Goal: Task Accomplishment & Management: Manage account settings

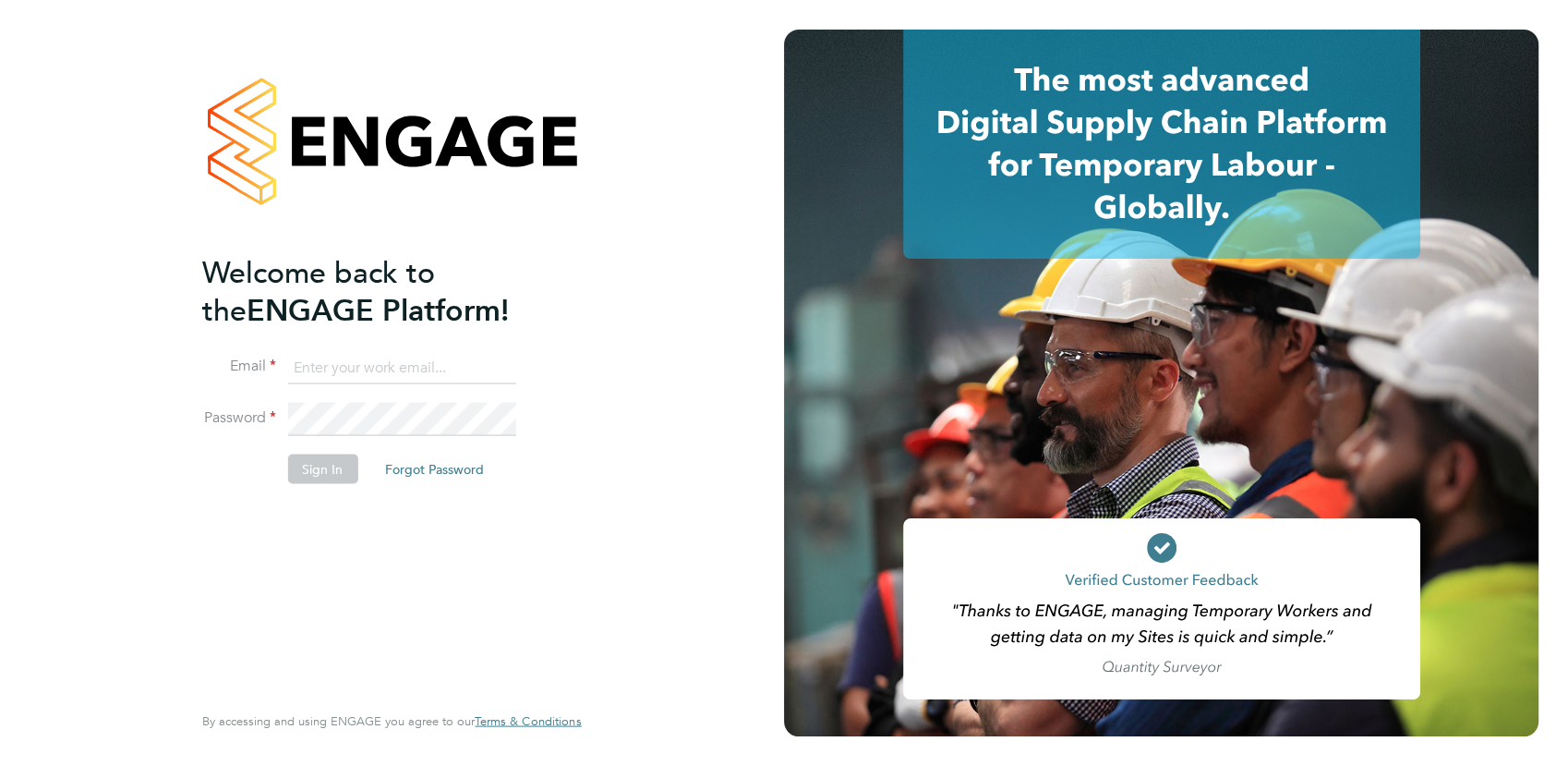
type input "michaelh@net-temps.co.uk"
click at [322, 464] on button "Sign In" at bounding box center [323, 469] width 70 height 29
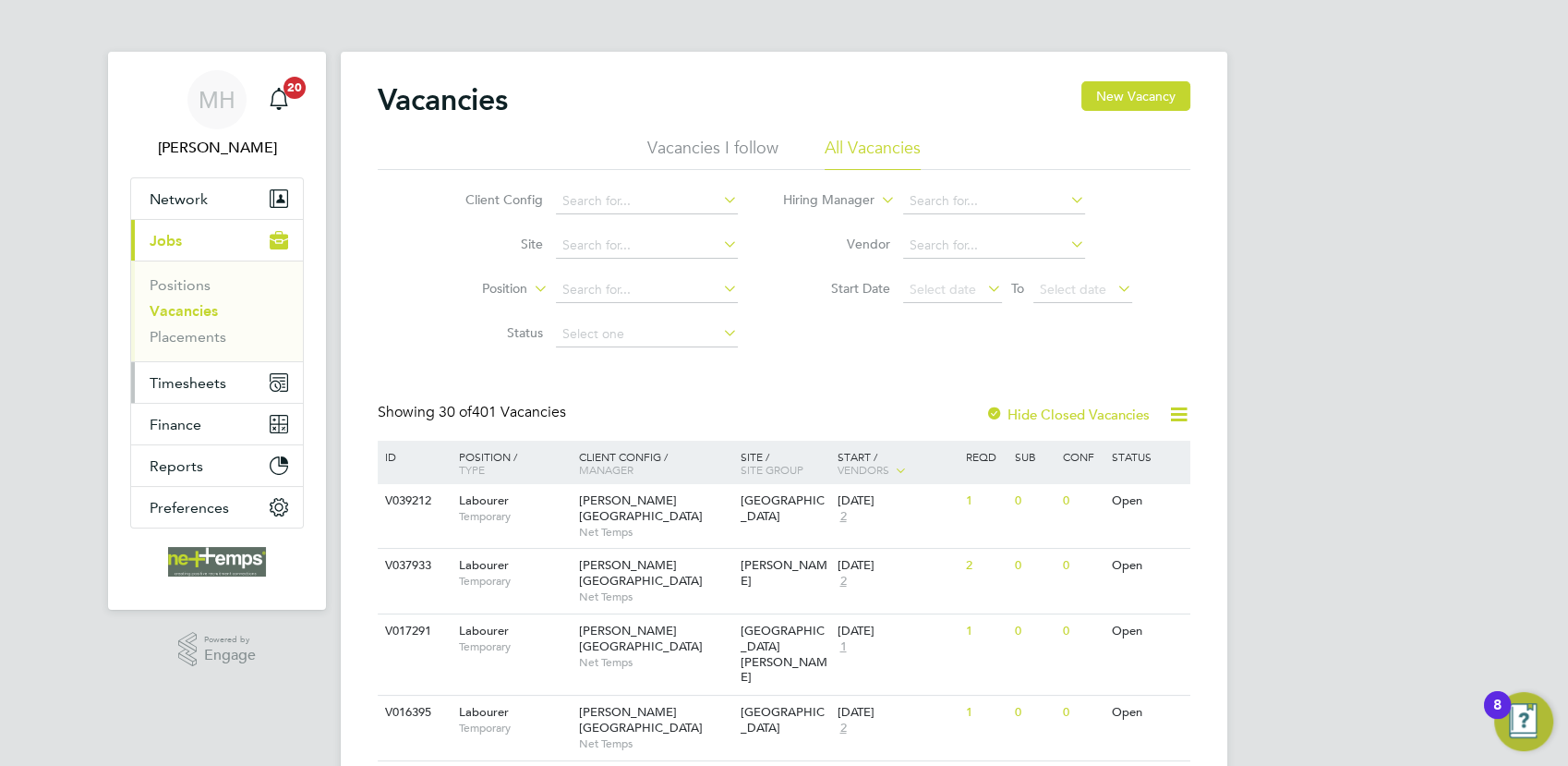
click at [201, 388] on span "Timesheets" at bounding box center [188, 383] width 76 height 18
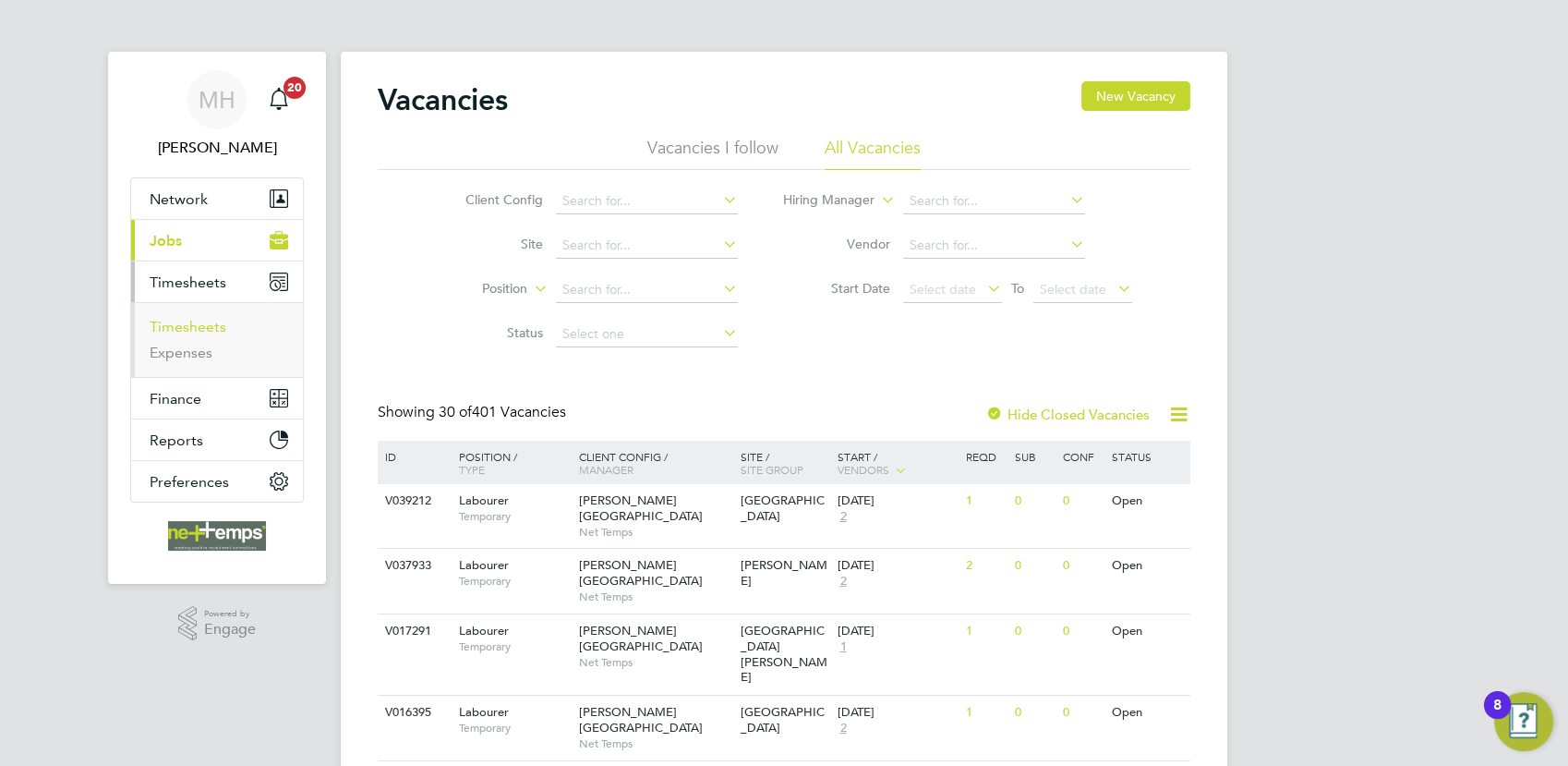
click at [203, 323] on link "Timesheets" at bounding box center [188, 327] width 76 height 18
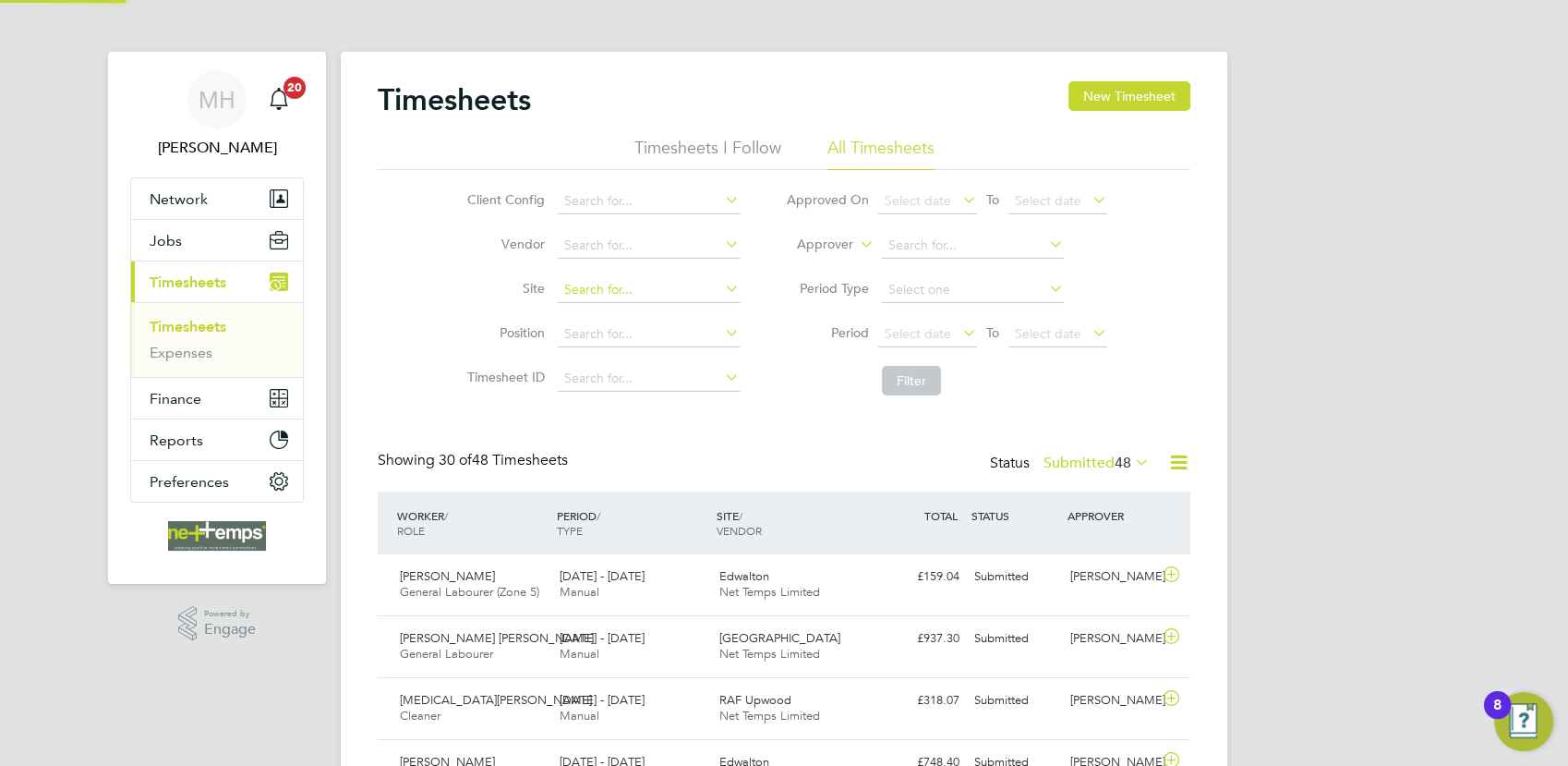
click at [584, 292] on input at bounding box center [649, 290] width 182 height 25
click at [619, 322] on li "[GEOGRAPHIC_DATA], [GEOGRAPHIC_DATA]" at bounding box center [650, 314] width 189 height 24
type input "[GEOGRAPHIC_DATA], [GEOGRAPHIC_DATA]"
click at [913, 374] on button "Filter" at bounding box center [912, 381] width 59 height 29
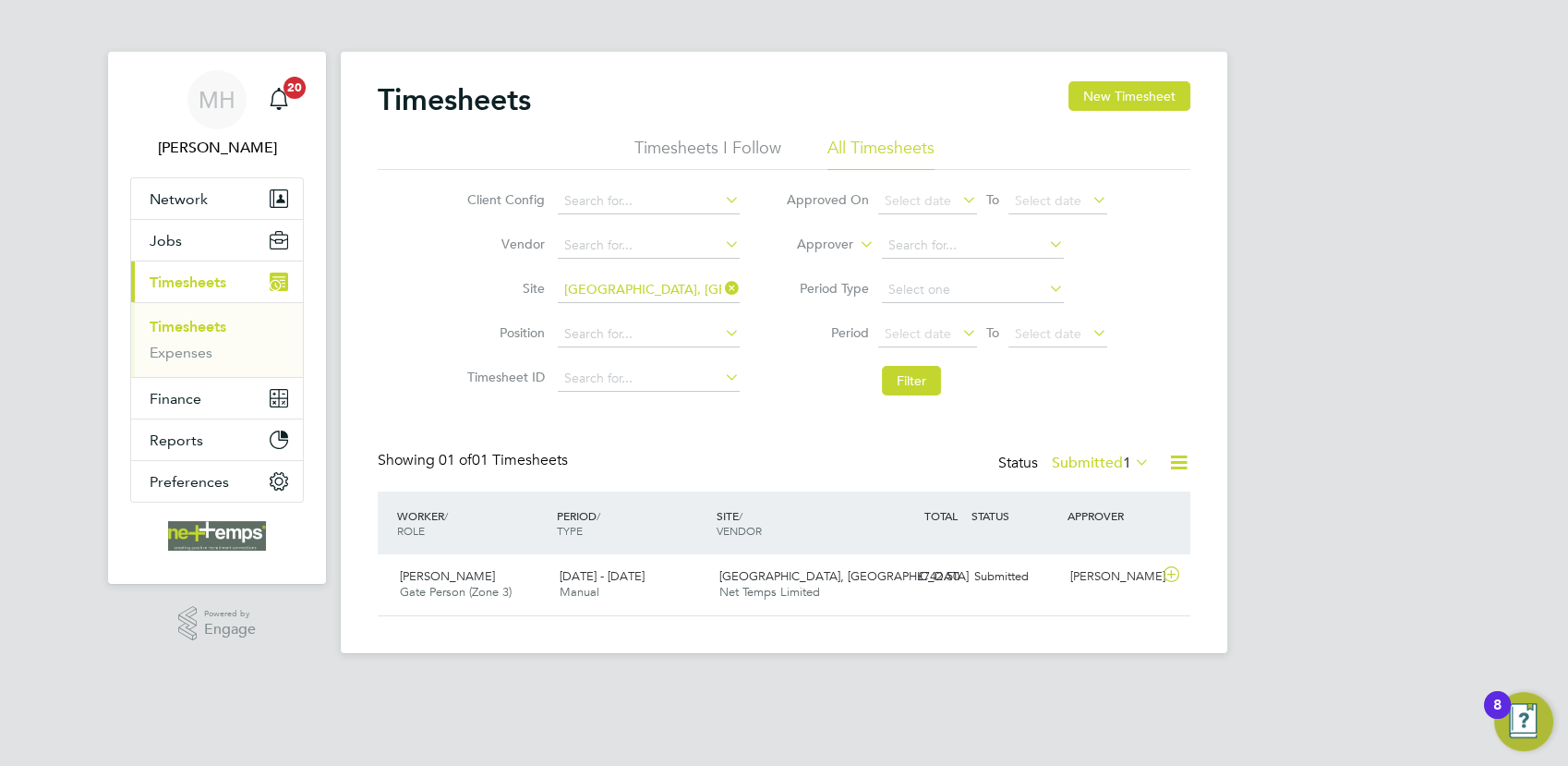
click at [721, 290] on icon at bounding box center [721, 288] width 0 height 25
click at [663, 287] on input at bounding box center [649, 290] width 182 height 25
click at [663, 332] on li "[GEOGRAPHIC_DATA]" at bounding box center [654, 339] width 196 height 24
type input "[GEOGRAPHIC_DATA]"
click at [917, 389] on button "Filter" at bounding box center [912, 381] width 59 height 29
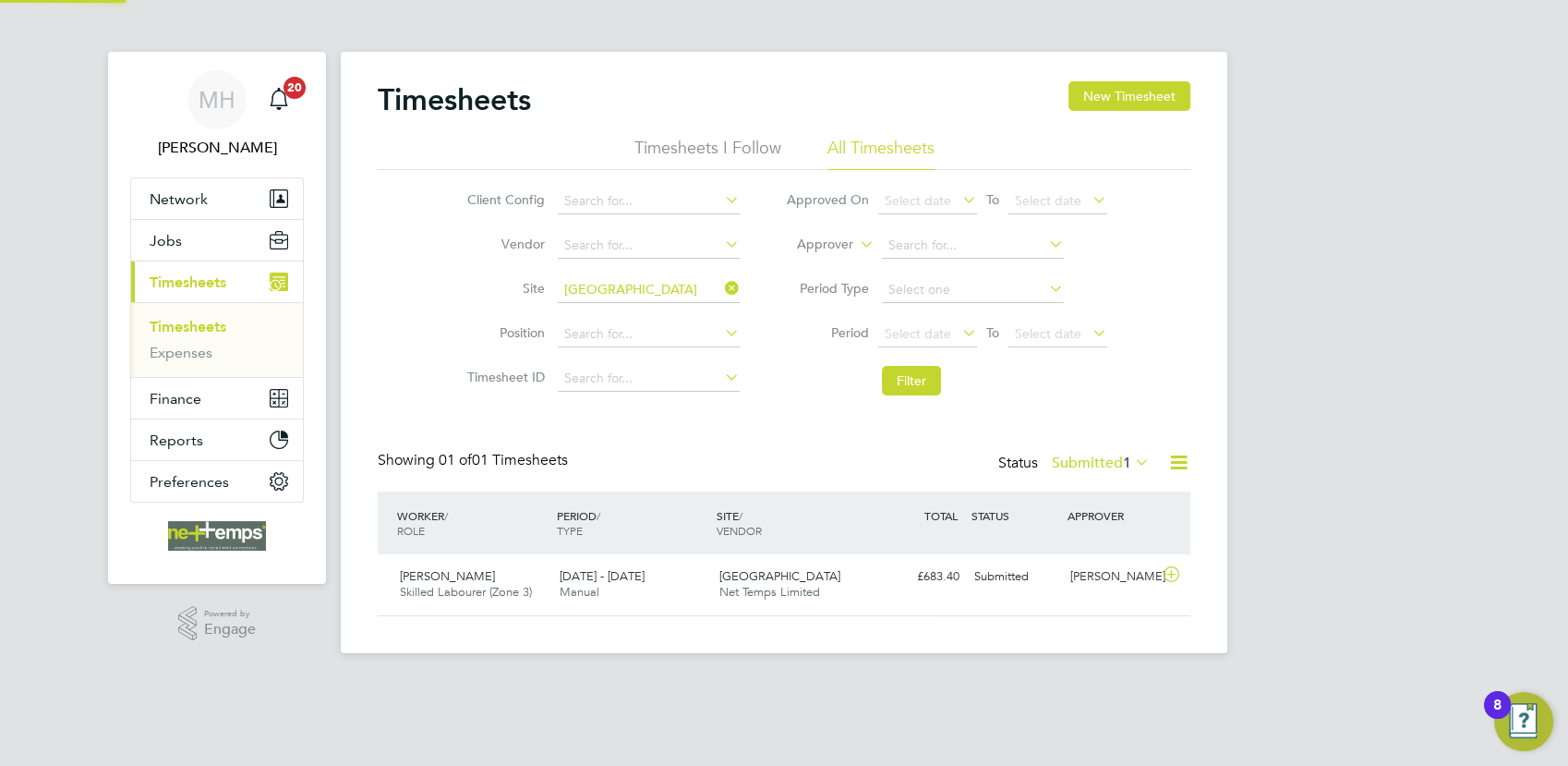
scroll to position [46, 159]
click at [1132, 462] on icon at bounding box center [1132, 462] width 0 height 25
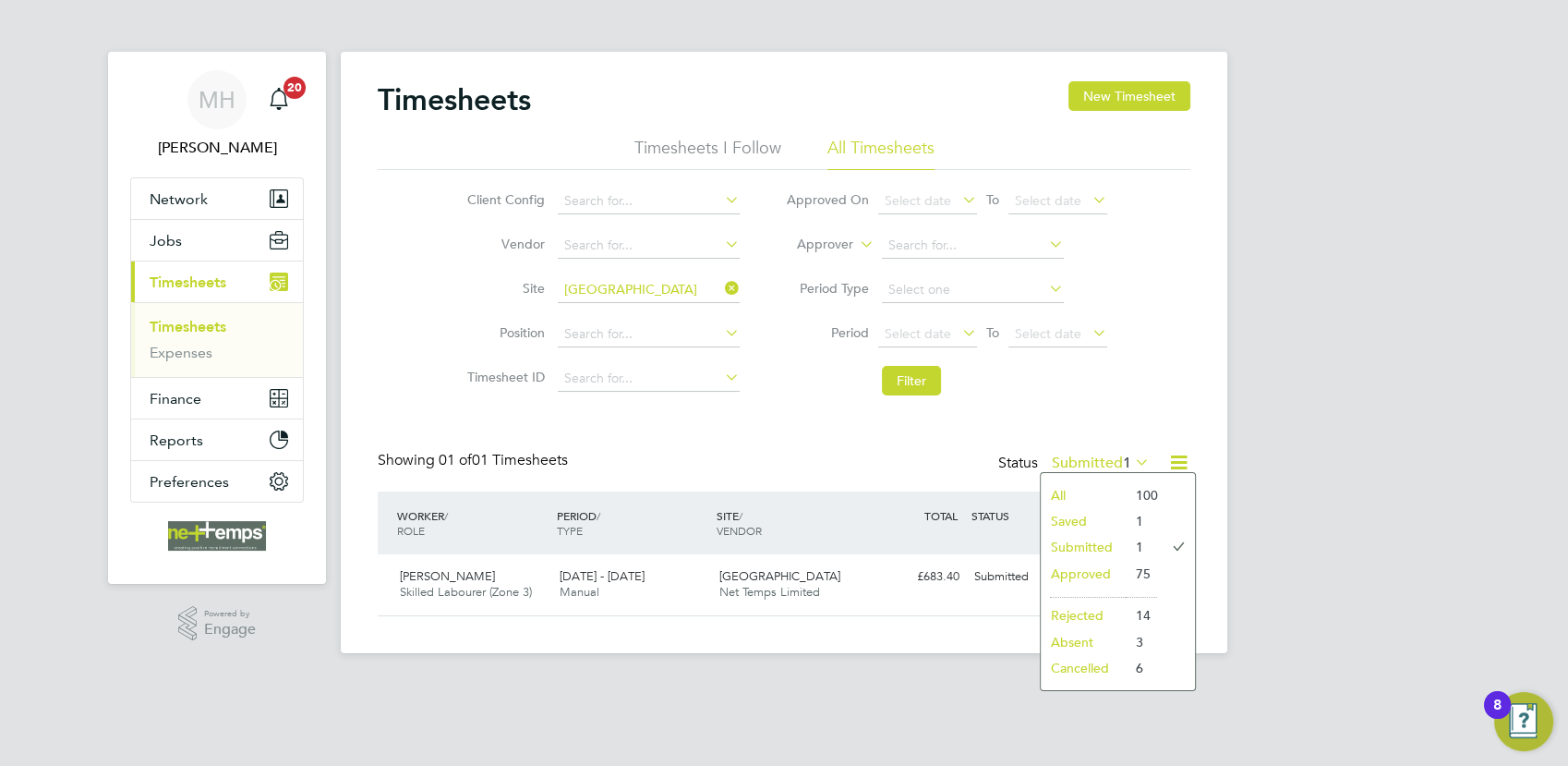
click at [1095, 572] on li "Approved" at bounding box center [1083, 573] width 85 height 25
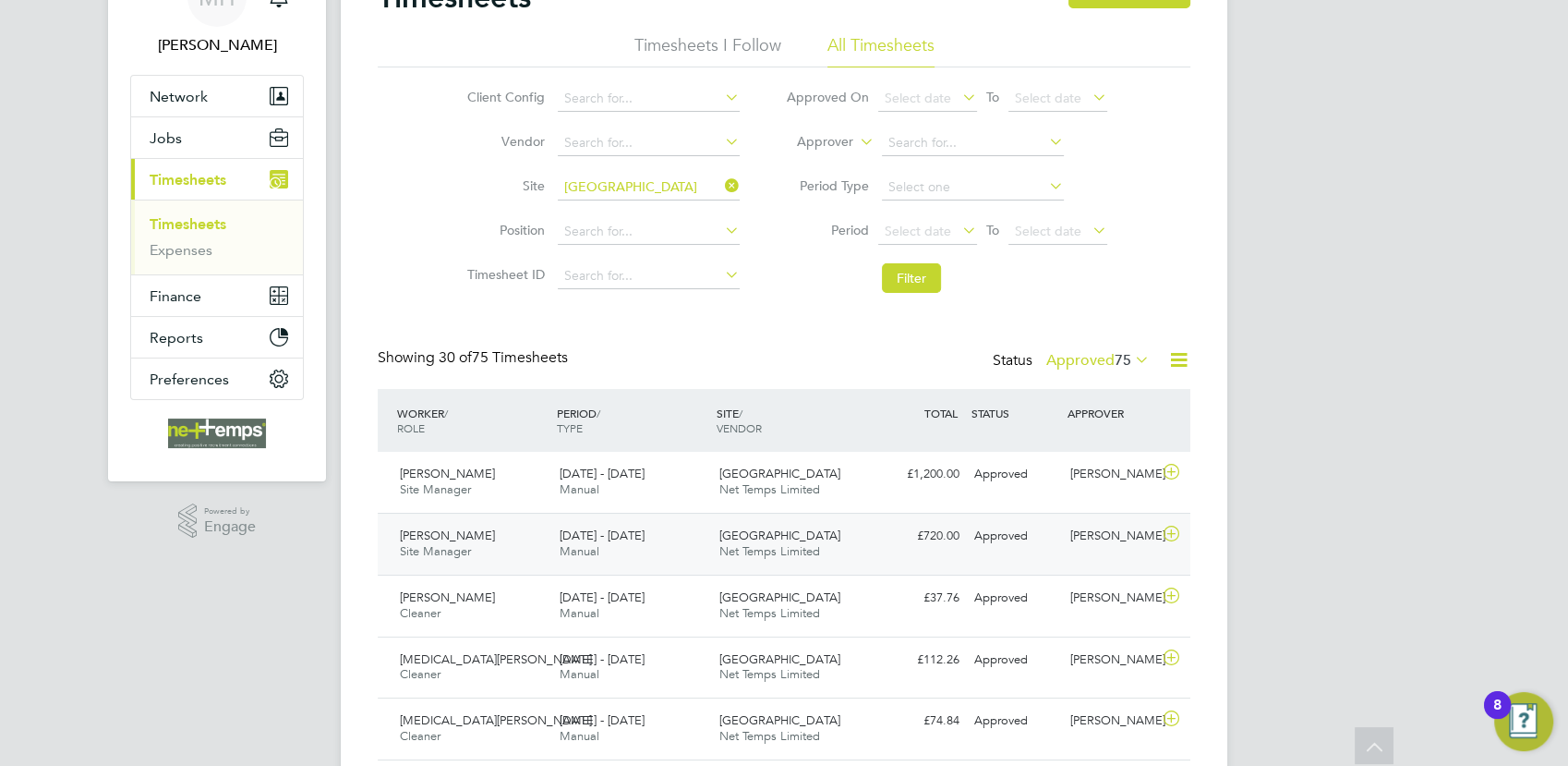
click at [865, 543] on div "Prospect Avenue Net Temps Limited" at bounding box center [791, 543] width 159 height 46
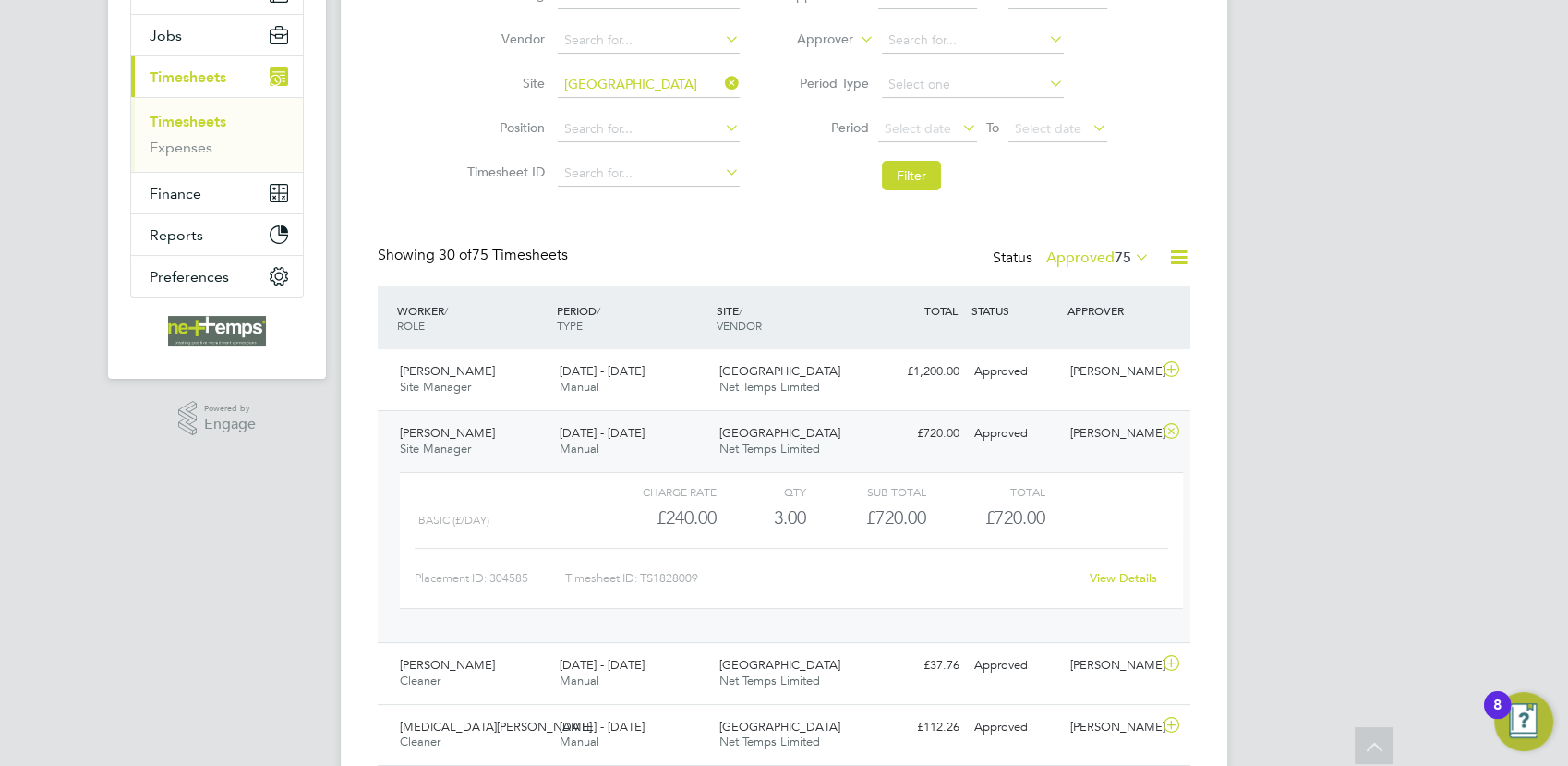
click at [1111, 573] on link "View Details" at bounding box center [1123, 578] width 67 height 16
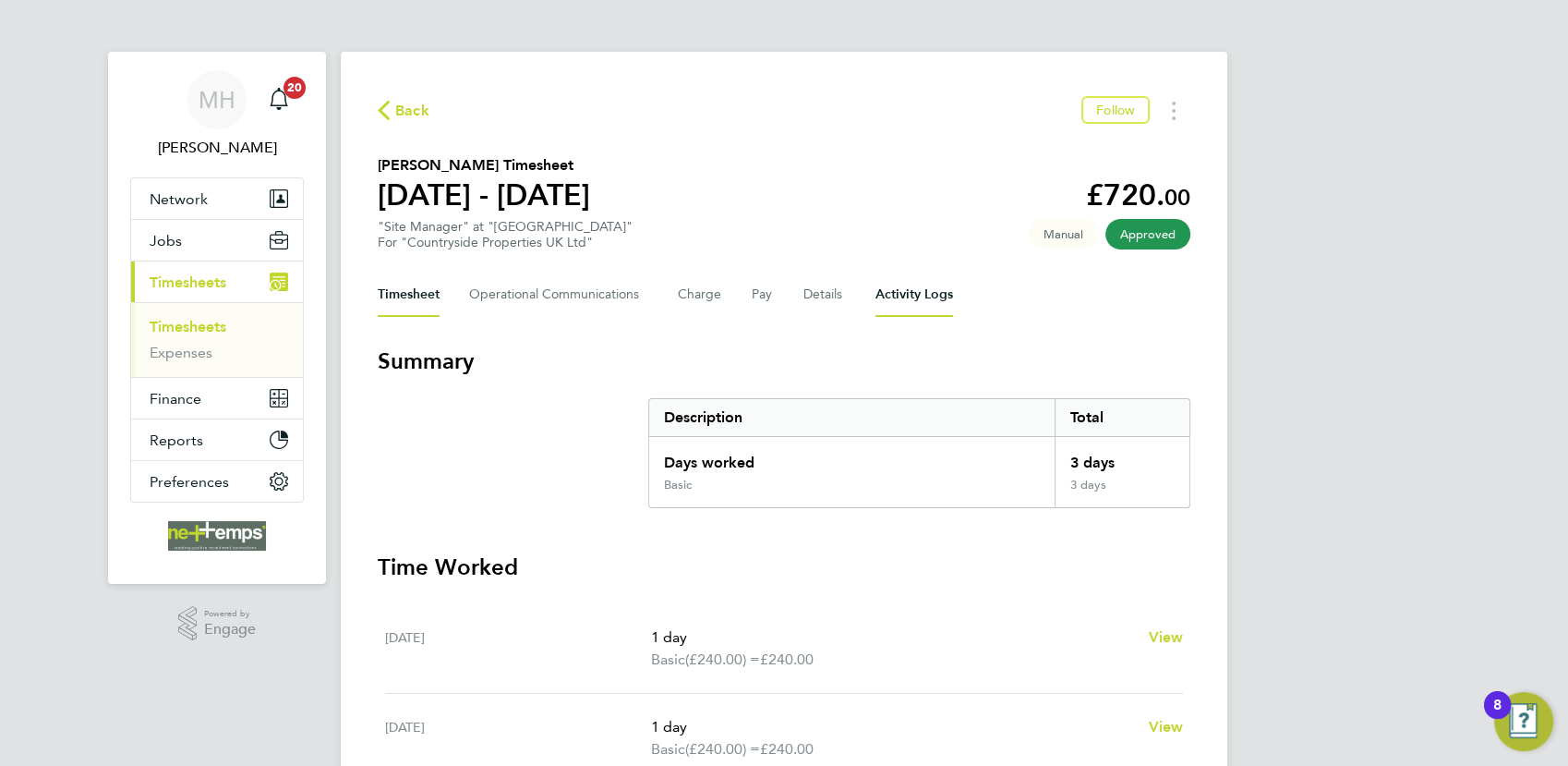
click at [895, 293] on Logs-tab "Activity Logs" at bounding box center [914, 294] width 77 height 44
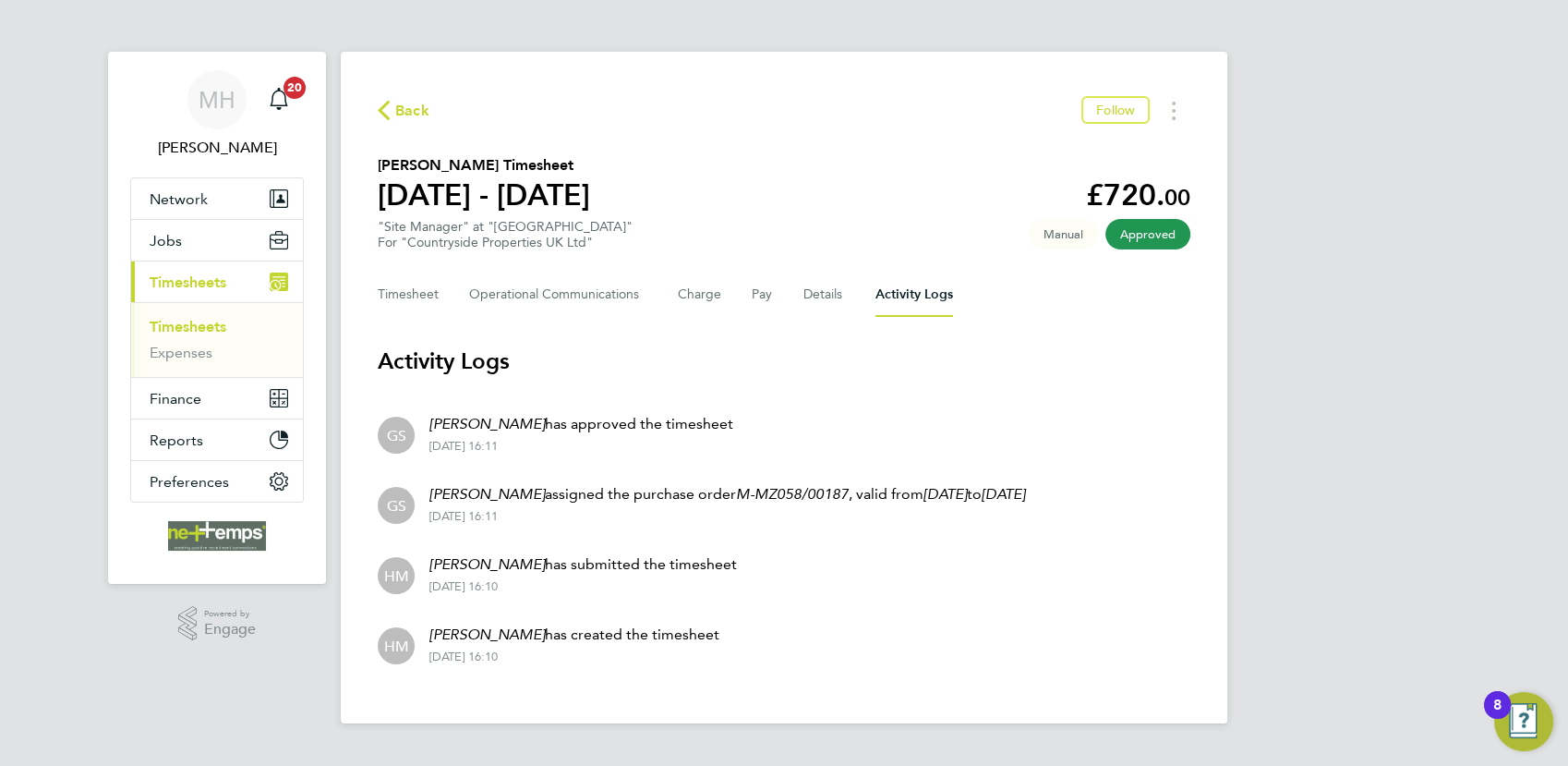
click at [399, 103] on span "Back" at bounding box center [412, 111] width 34 height 23
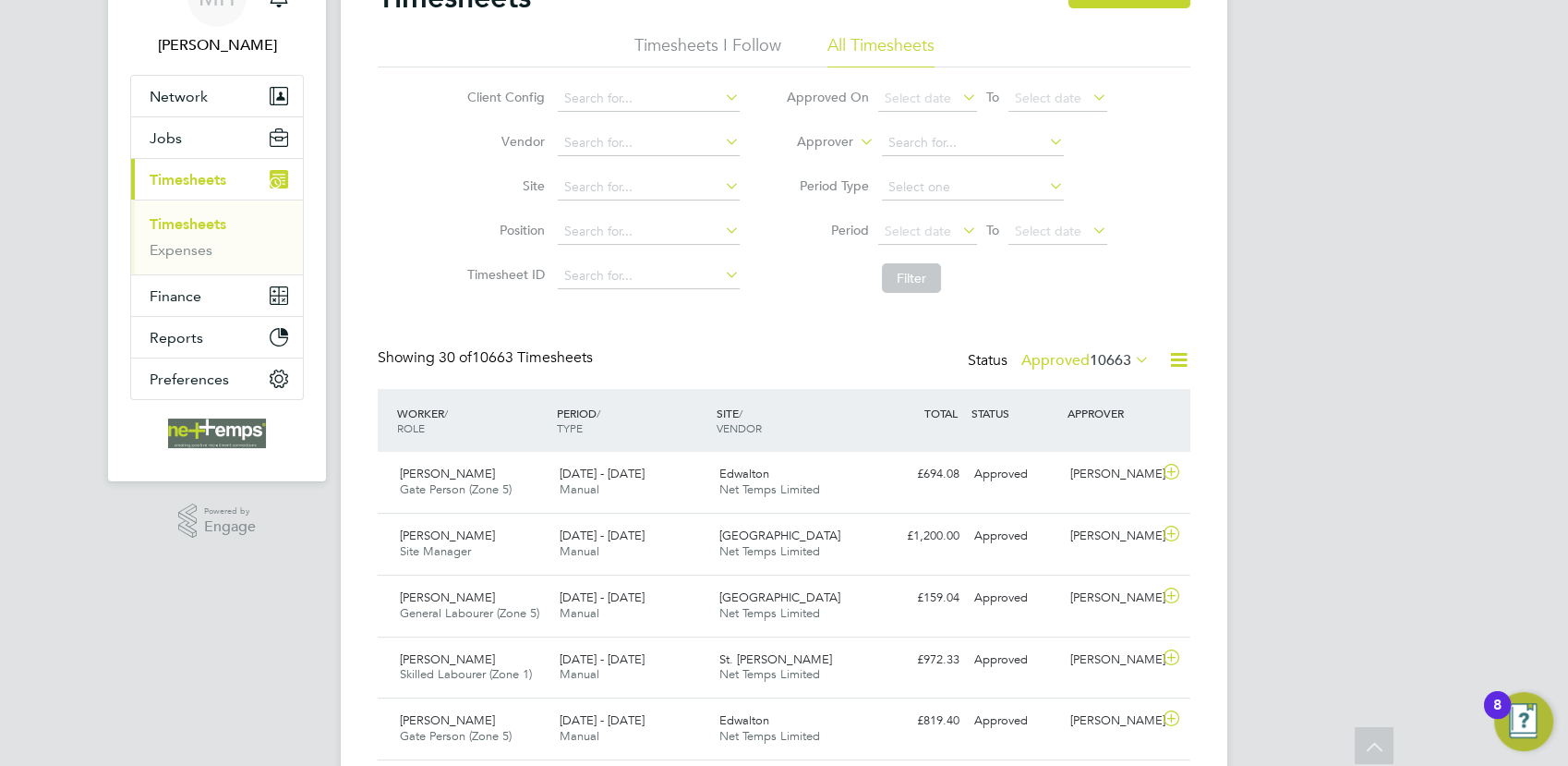
click at [1132, 365] on icon at bounding box center [1132, 359] width 0 height 25
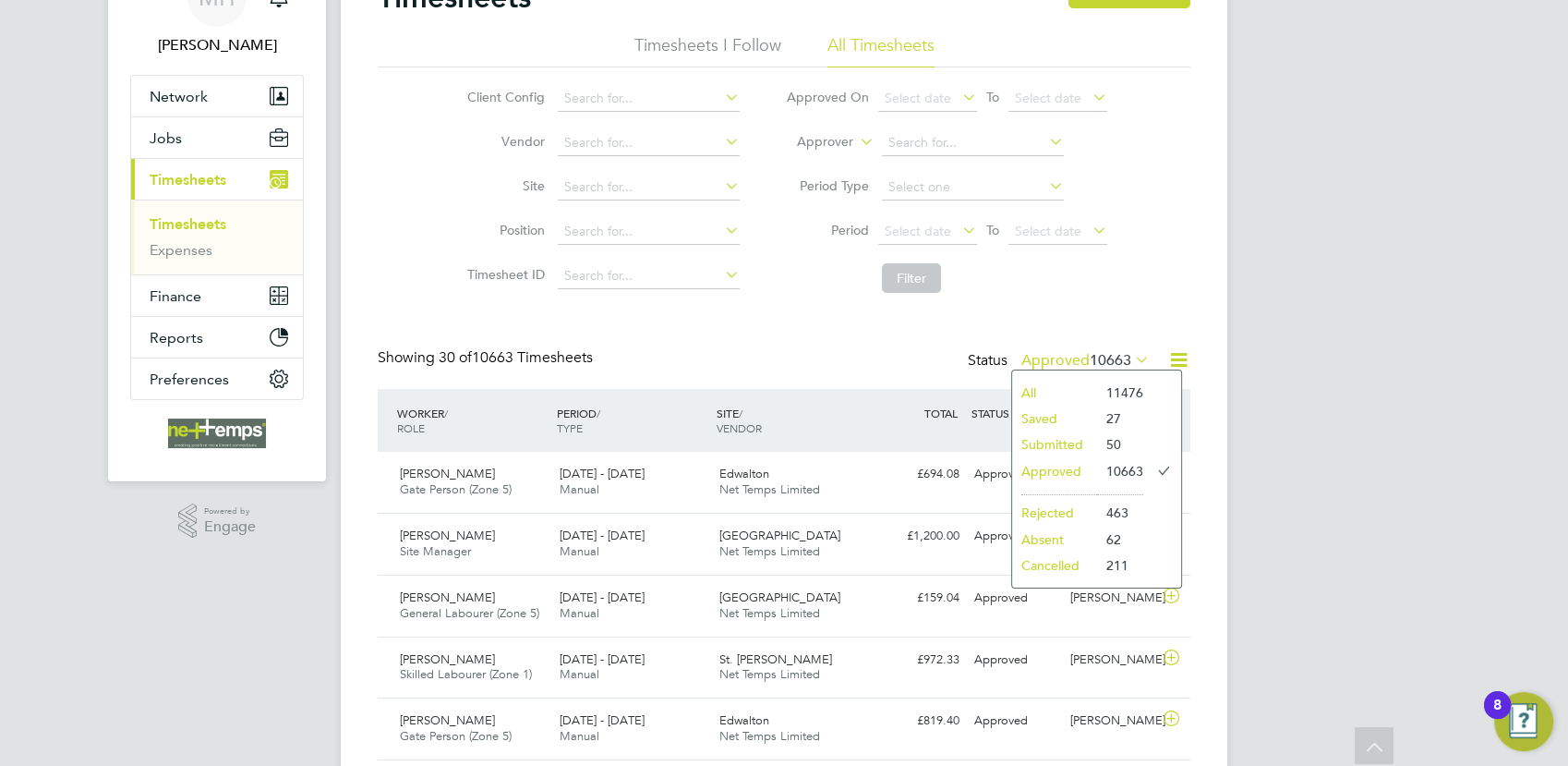
click at [1079, 438] on li "Submitted" at bounding box center [1054, 444] width 85 height 25
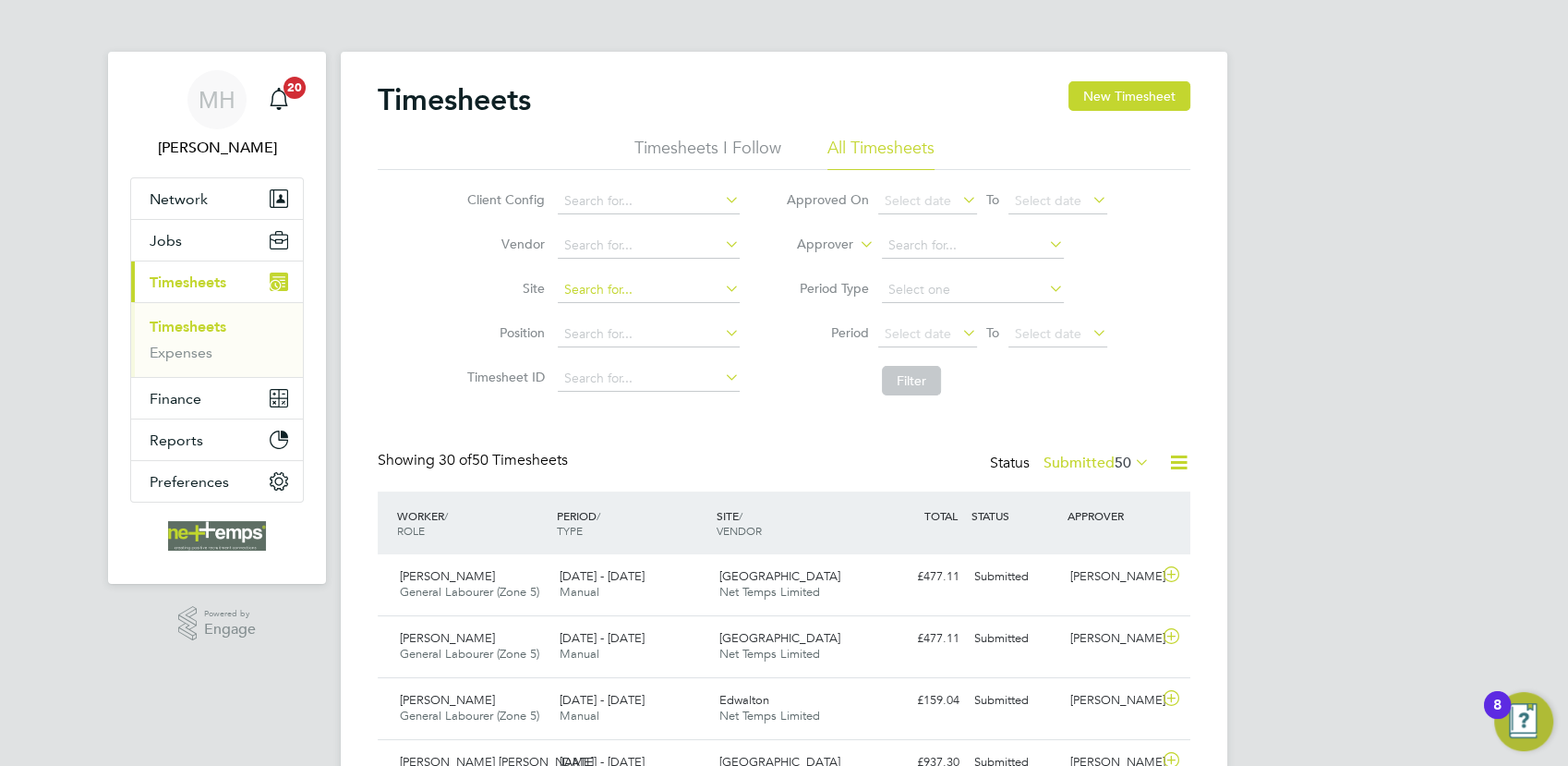
click at [616, 283] on input at bounding box center [649, 290] width 182 height 25
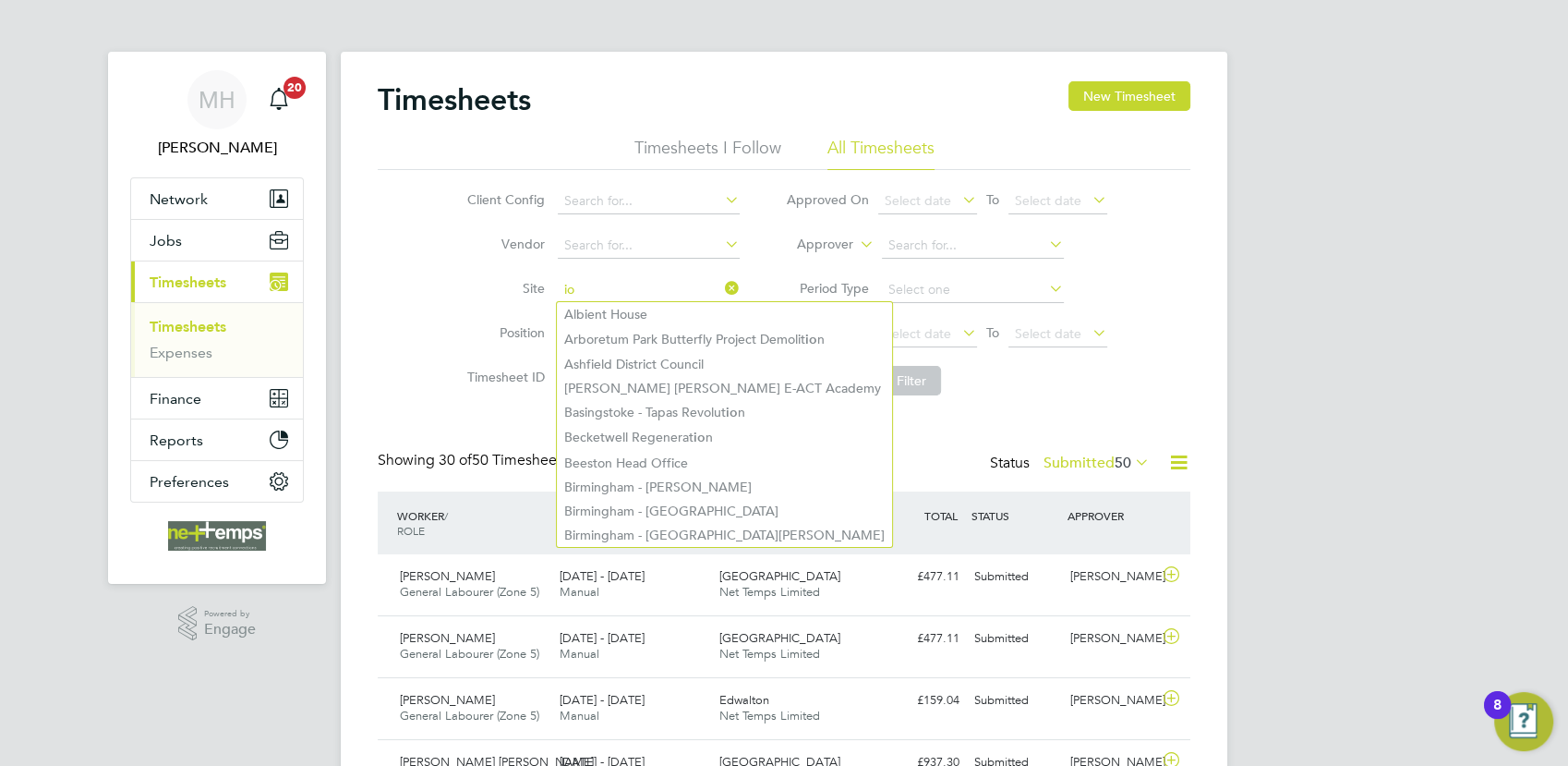
type input "i"
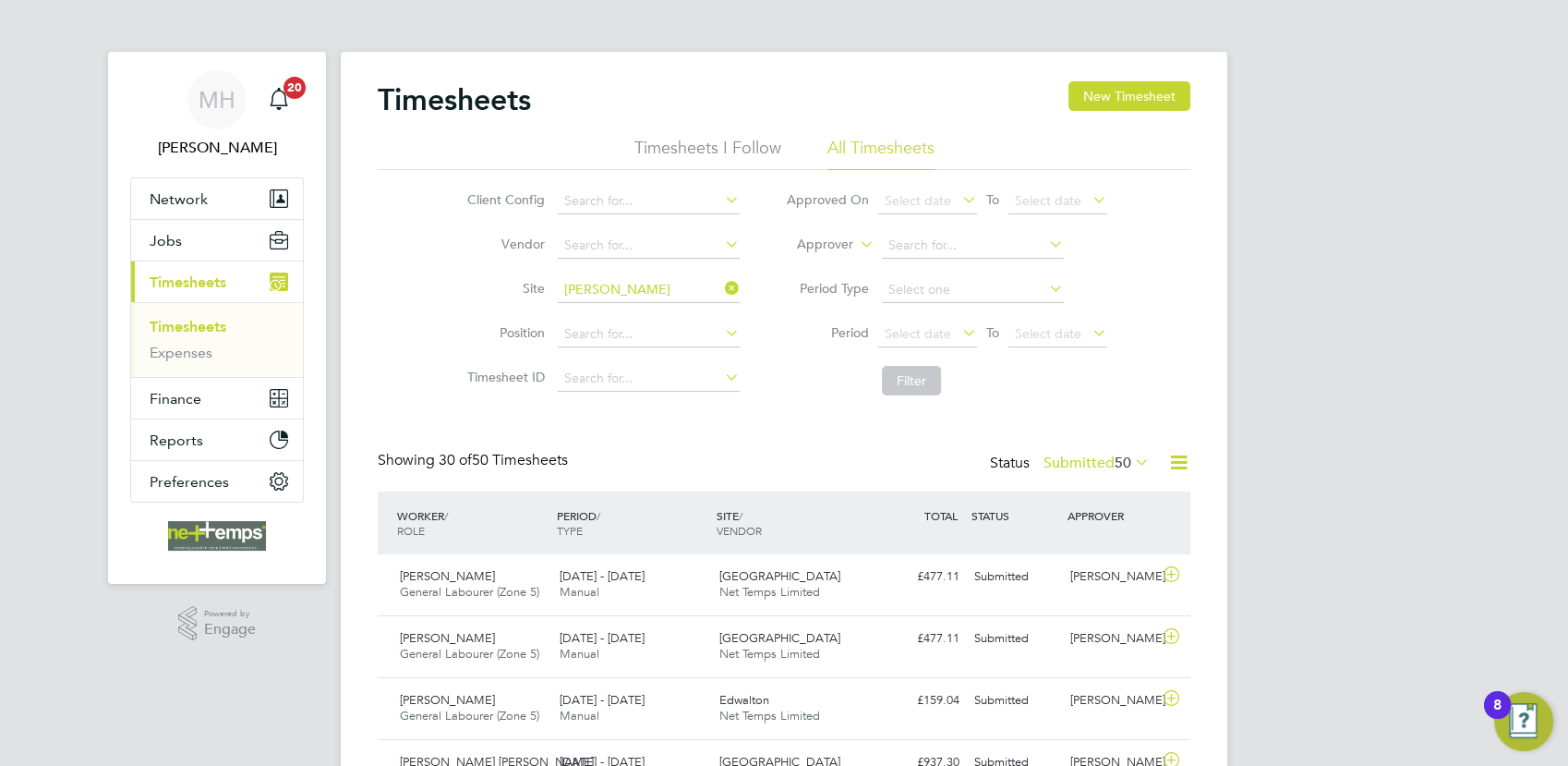
click at [687, 306] on li "Colling tree - PH1B" at bounding box center [705, 314] width 297 height 24
type input "Collingtree - PH1B"
click at [892, 377] on button "Filter" at bounding box center [912, 381] width 59 height 29
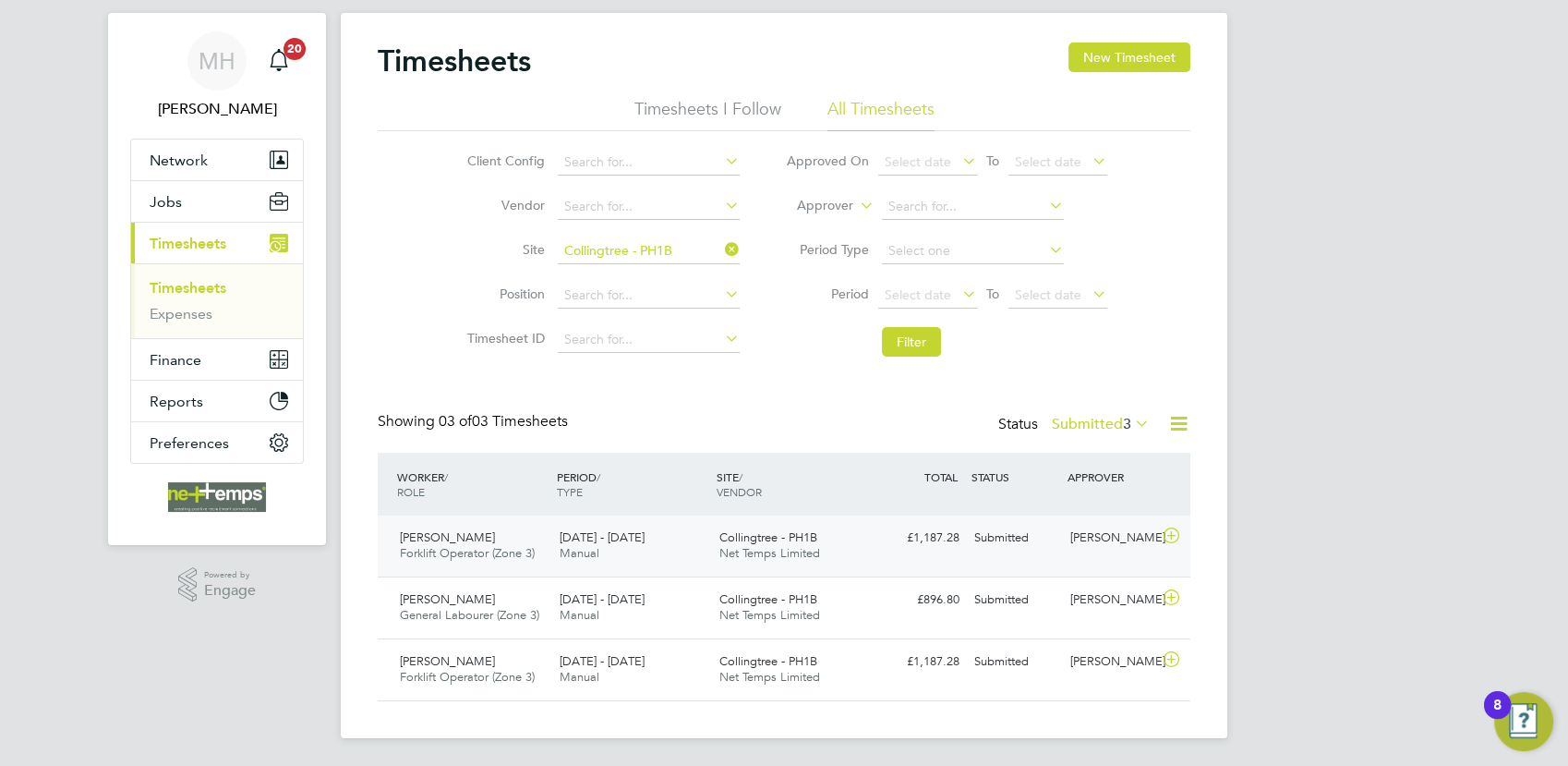
click at [670, 539] on div "22 - 28 Sep 2025 Manual" at bounding box center [632, 545] width 159 height 46
